Goal: Find specific page/section: Find specific page/section

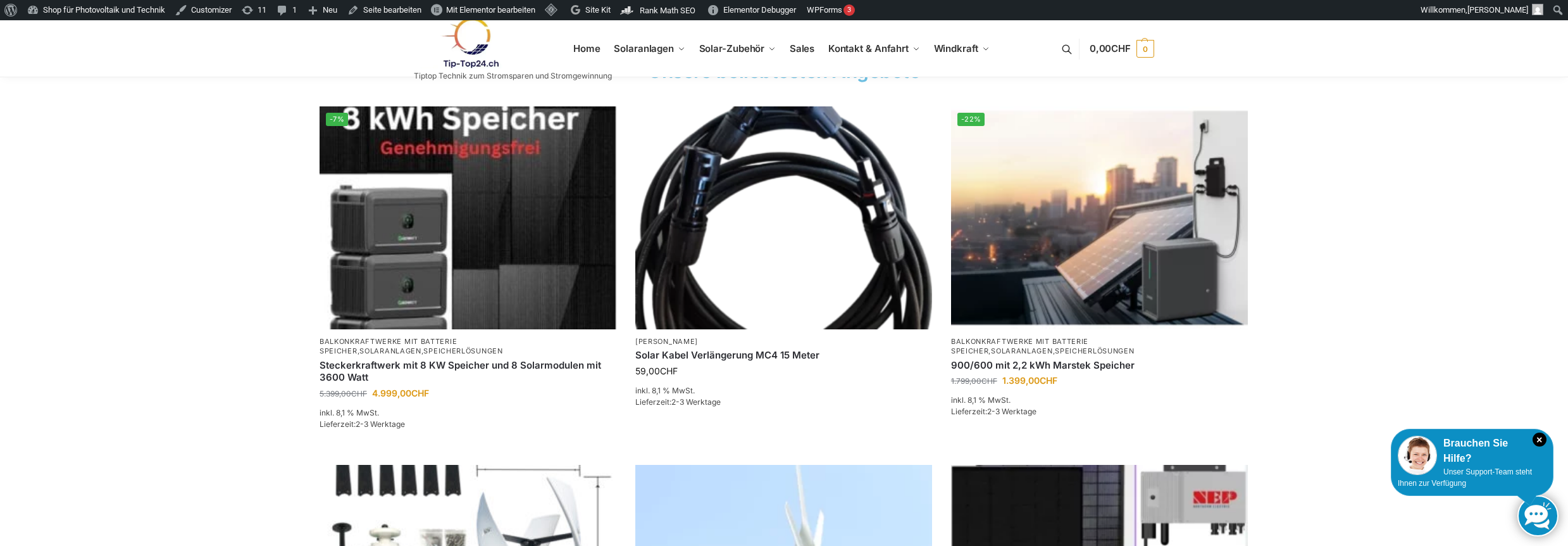
scroll to position [253, 0]
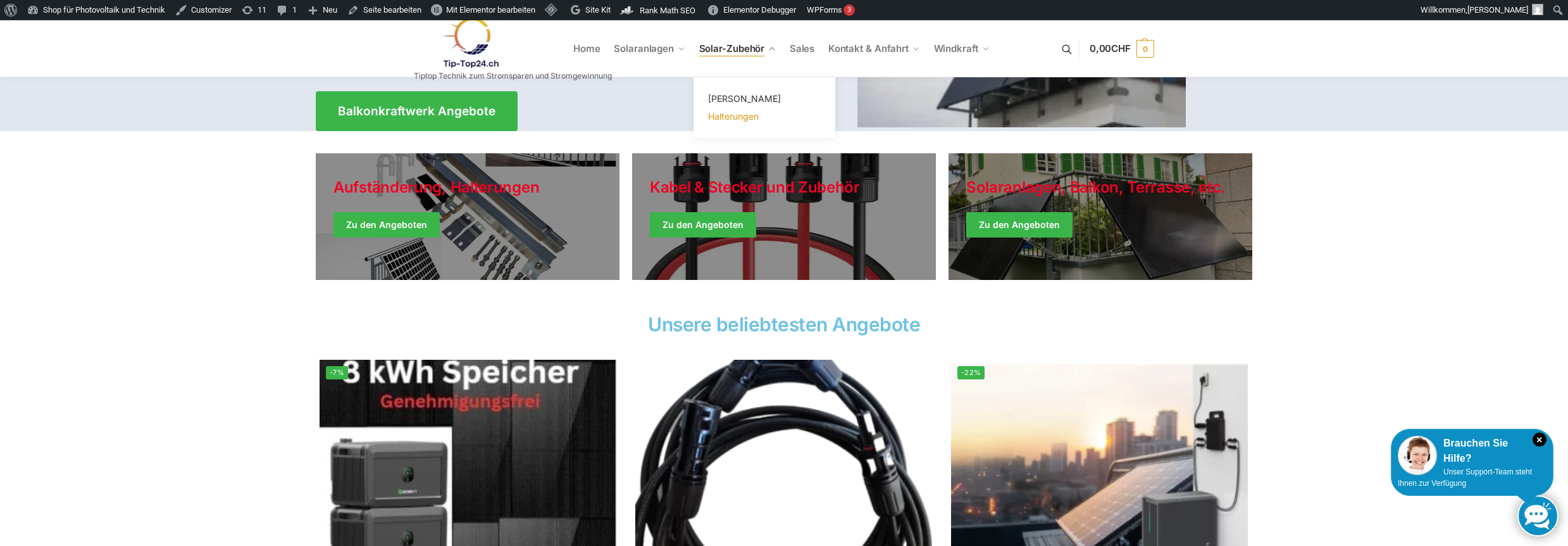
click at [717, 114] on span "Halterungen" at bounding box center [733, 116] width 50 height 11
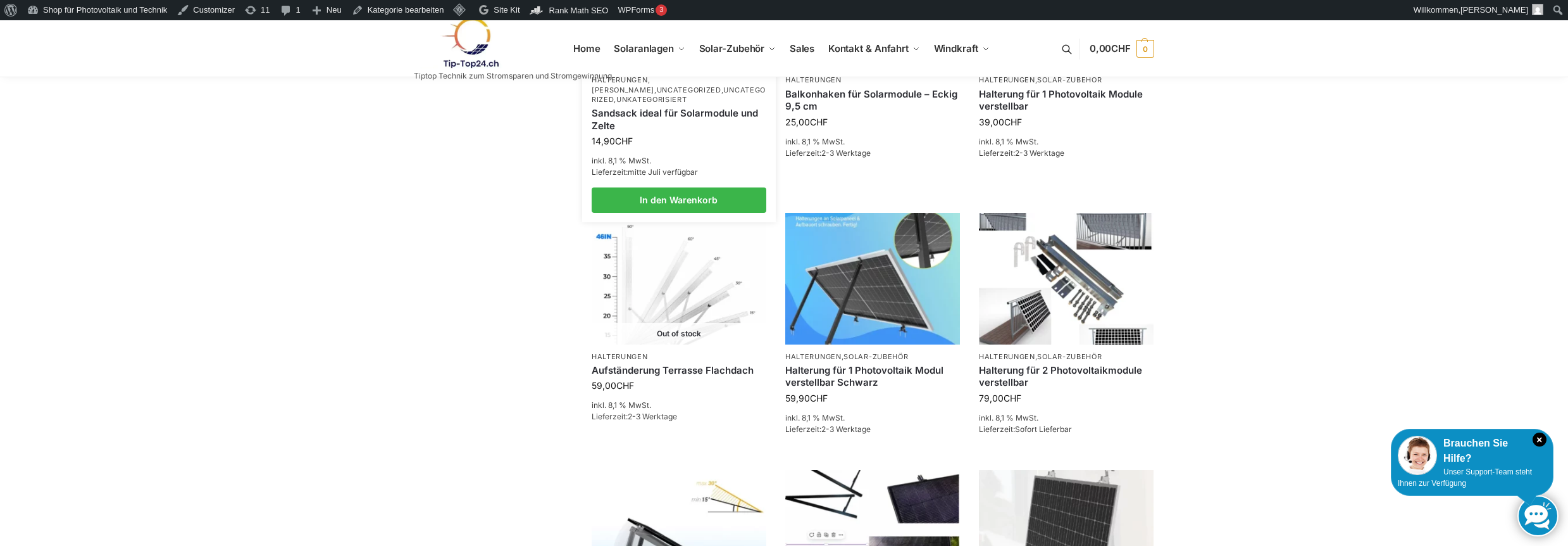
scroll to position [1013, 0]
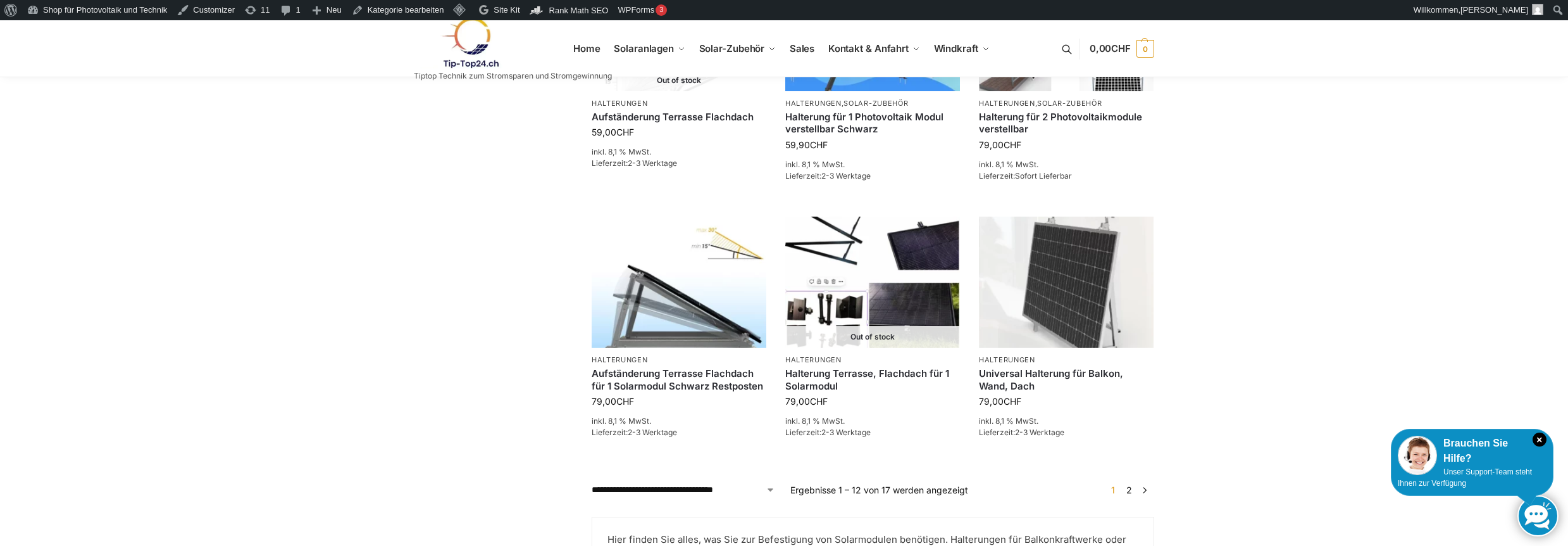
click at [1129, 492] on link "2" at bounding box center [1129, 489] width 12 height 11
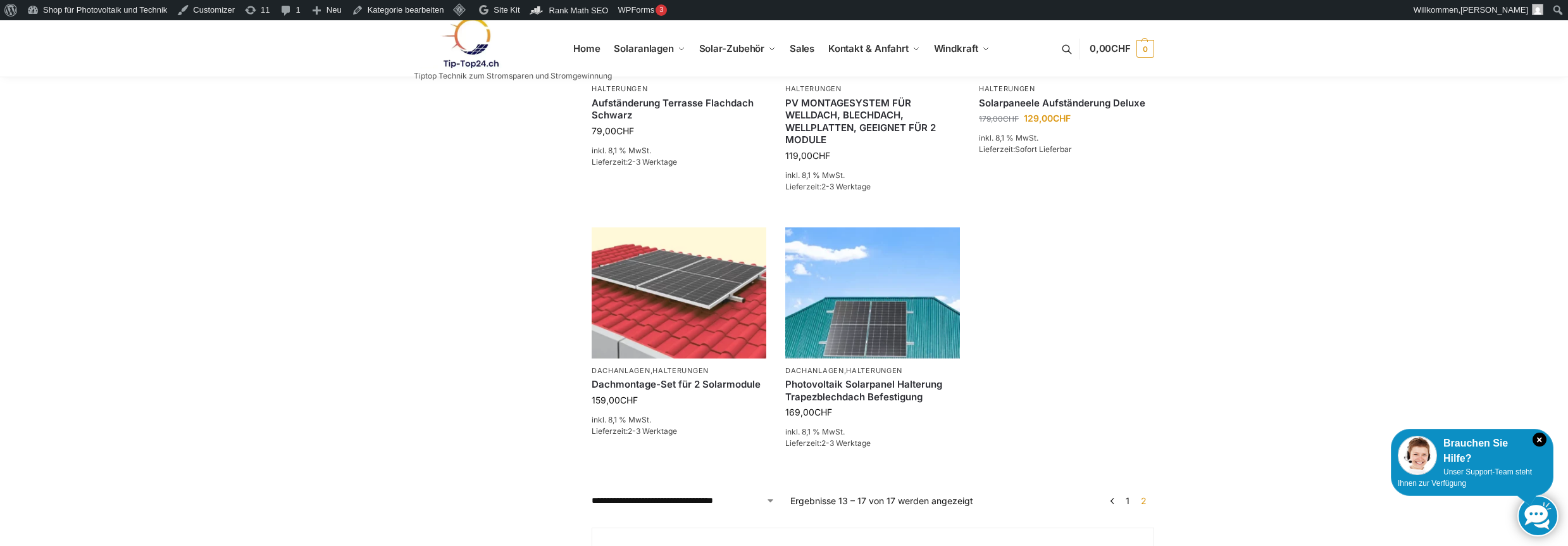
scroll to position [253, 0]
